Goal: Book appointment/travel/reservation

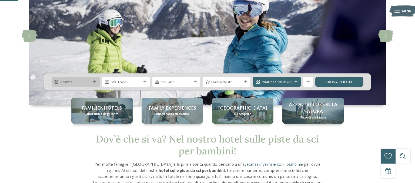
scroll to position [57, 0]
click at [80, 82] on span "Arrivo" at bounding box center [75, 82] width 31 height 5
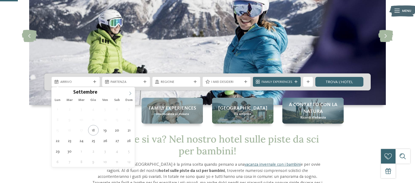
click at [129, 91] on span at bounding box center [130, 91] width 9 height 9
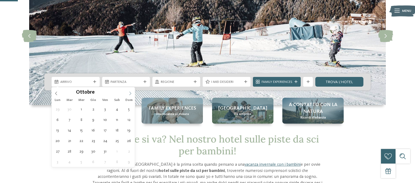
click at [129, 91] on span at bounding box center [130, 91] width 9 height 9
type div "[DATE]"
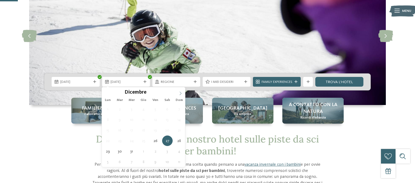
type input "****"
click at [180, 93] on icon at bounding box center [181, 94] width 4 height 4
type div "[DATE]"
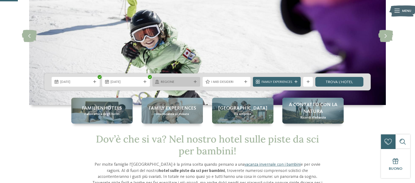
click at [189, 80] on div "Regione" at bounding box center [176, 81] width 33 height 5
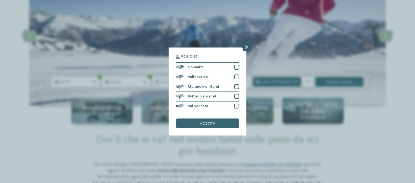
click at [246, 47] on icon at bounding box center [246, 47] width 11 height 9
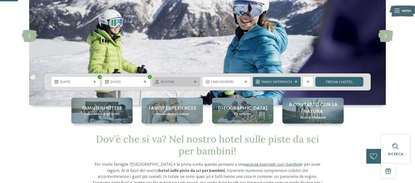
click at [190, 82] on span "Regione" at bounding box center [176, 82] width 31 height 5
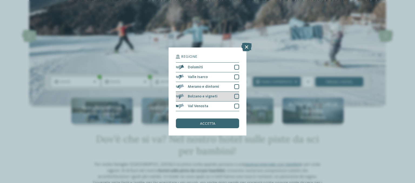
click at [236, 96] on div at bounding box center [236, 96] width 5 height 5
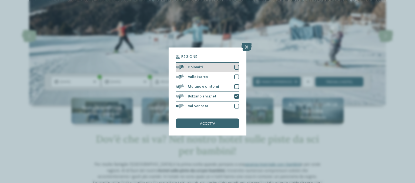
click at [238, 66] on div at bounding box center [236, 67] width 5 height 5
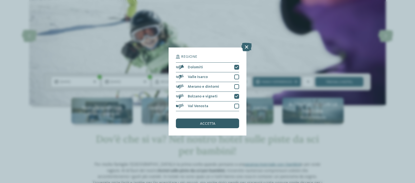
click at [219, 126] on div "accetta" at bounding box center [207, 124] width 63 height 10
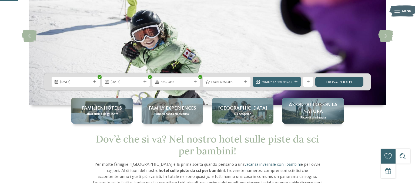
click at [346, 84] on link "trova l’hotel" at bounding box center [339, 82] width 48 height 10
